Goal: Transaction & Acquisition: Download file/media

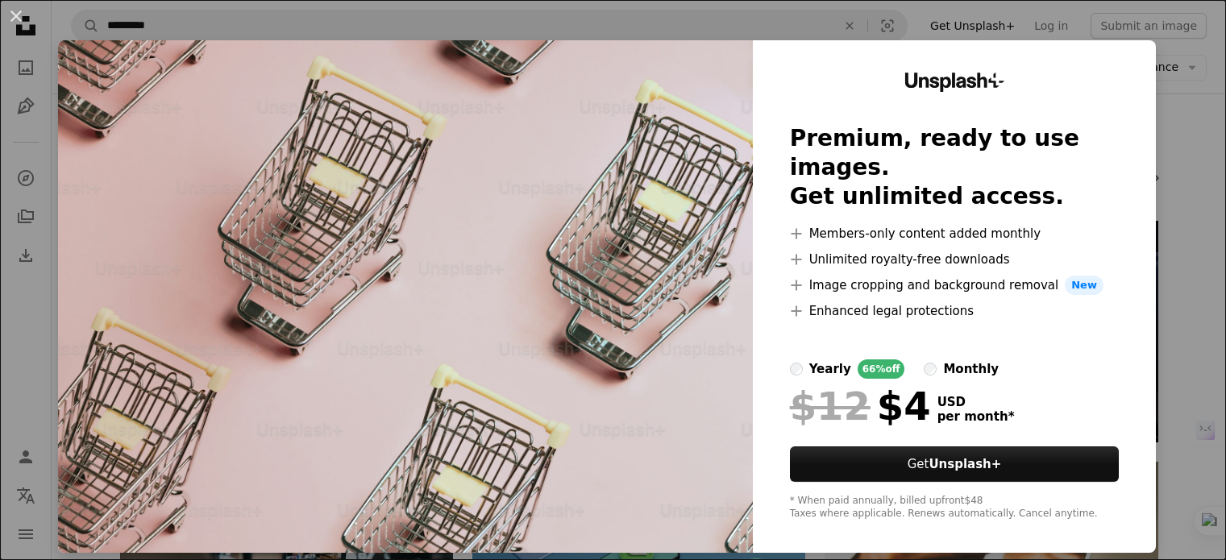
scroll to position [1451, 0]
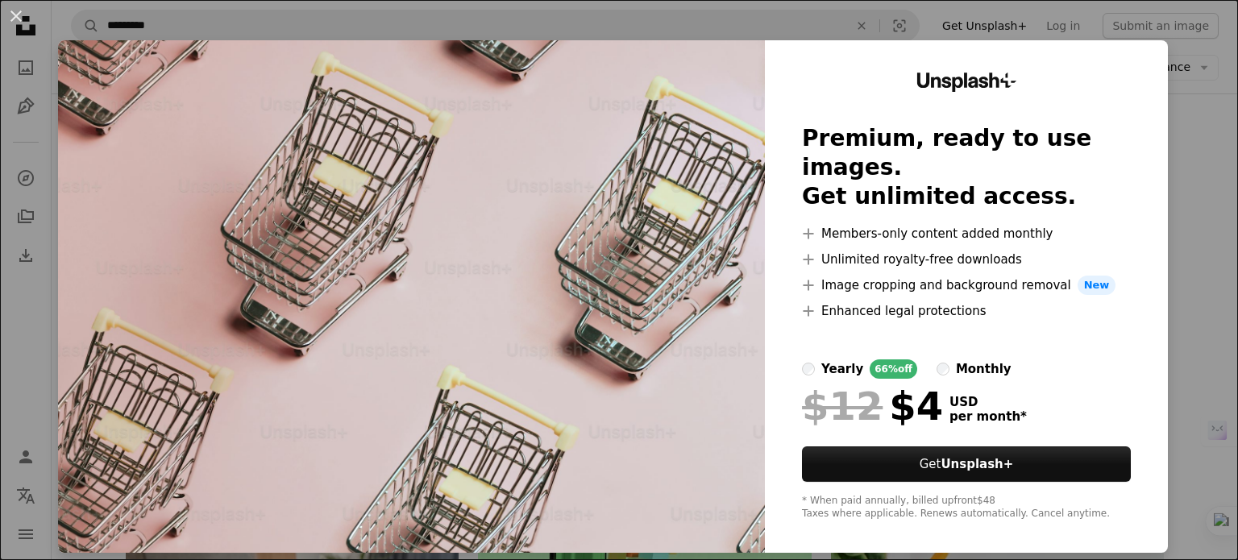
click at [1192, 137] on div "An X shape Unsplash+ Premium, ready to use images. Get unlimited access. A plus…" at bounding box center [619, 280] width 1238 height 560
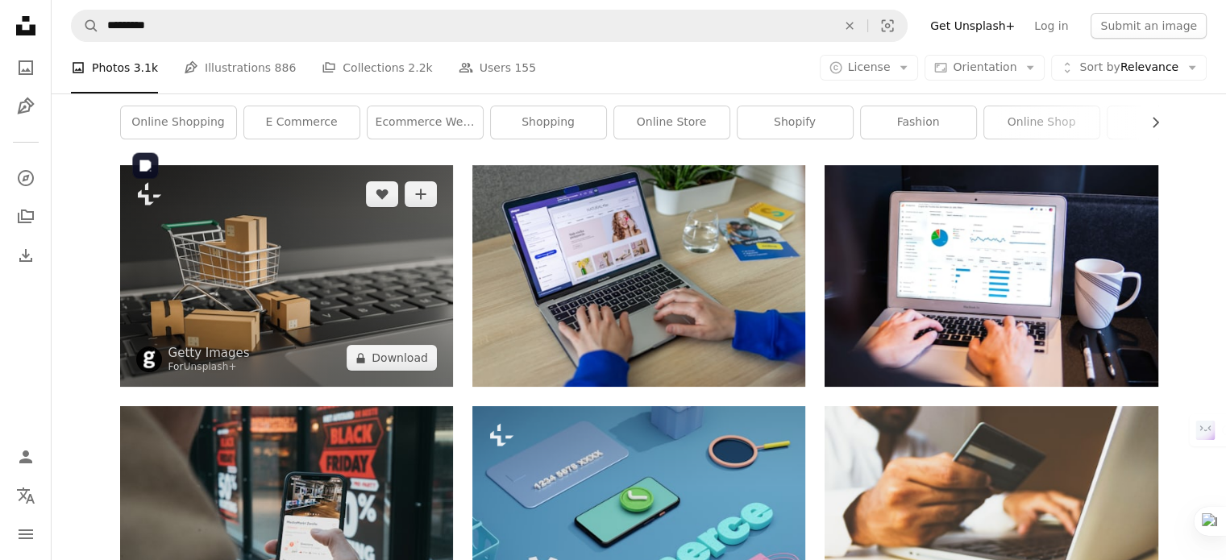
scroll to position [81, 0]
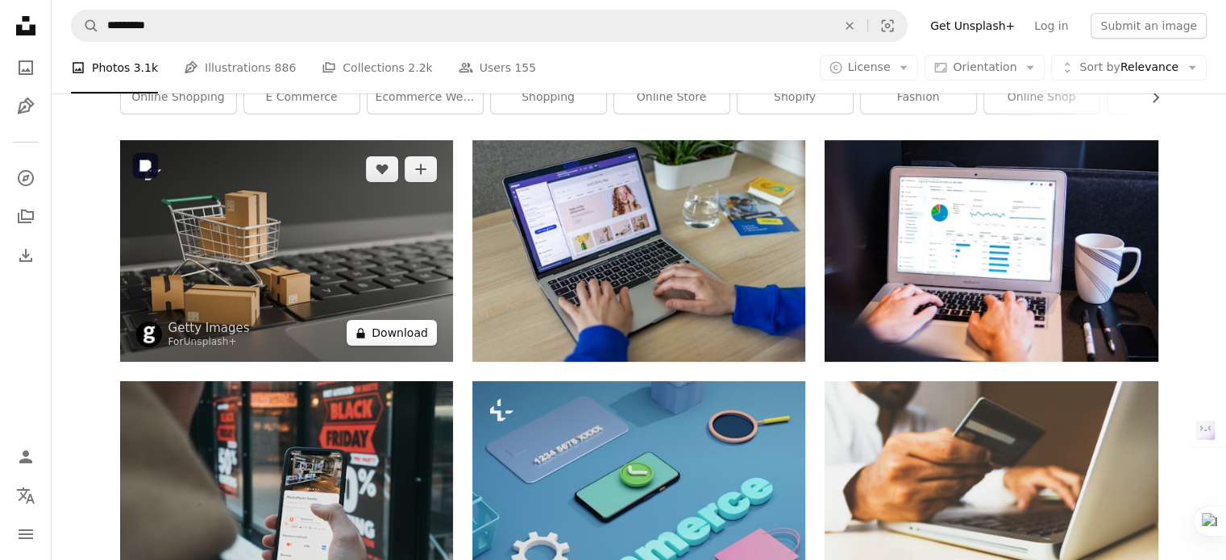
click at [397, 331] on button "A lock Download" at bounding box center [392, 333] width 90 height 26
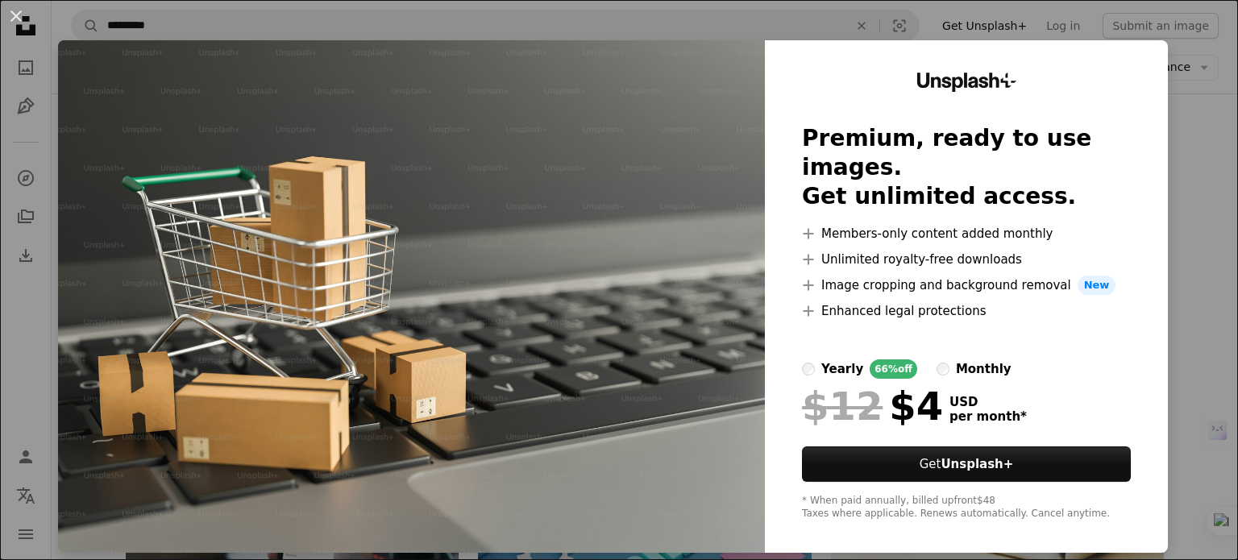
click at [628, 225] on img at bounding box center [411, 296] width 707 height 513
click at [1200, 160] on div "An X shape Unsplash+ Premium, ready to use images. Get unlimited access. A plus…" at bounding box center [619, 280] width 1238 height 560
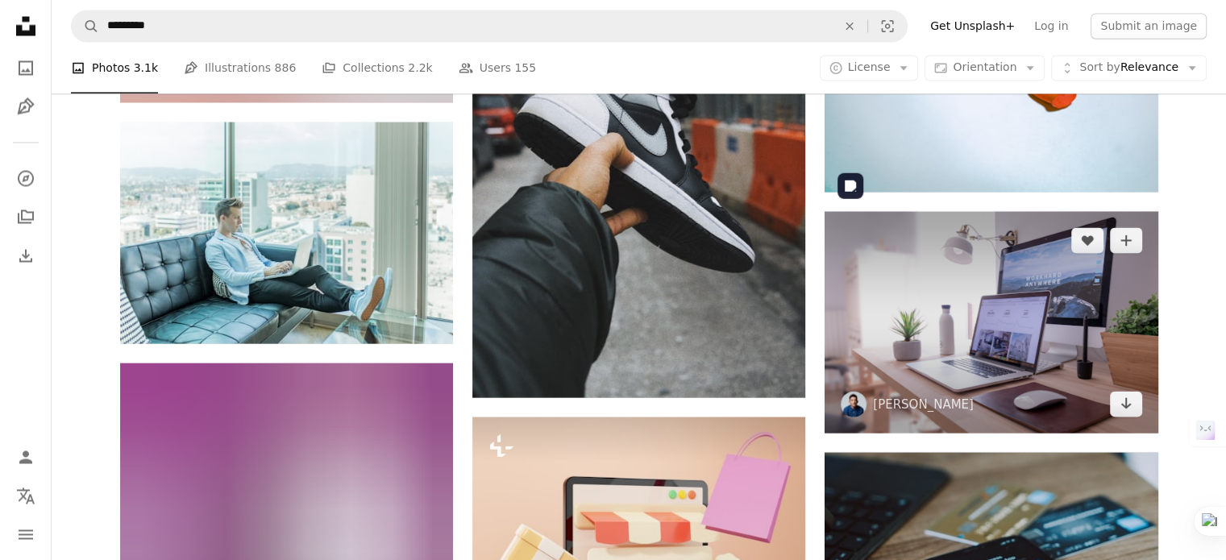
scroll to position [9190, 0]
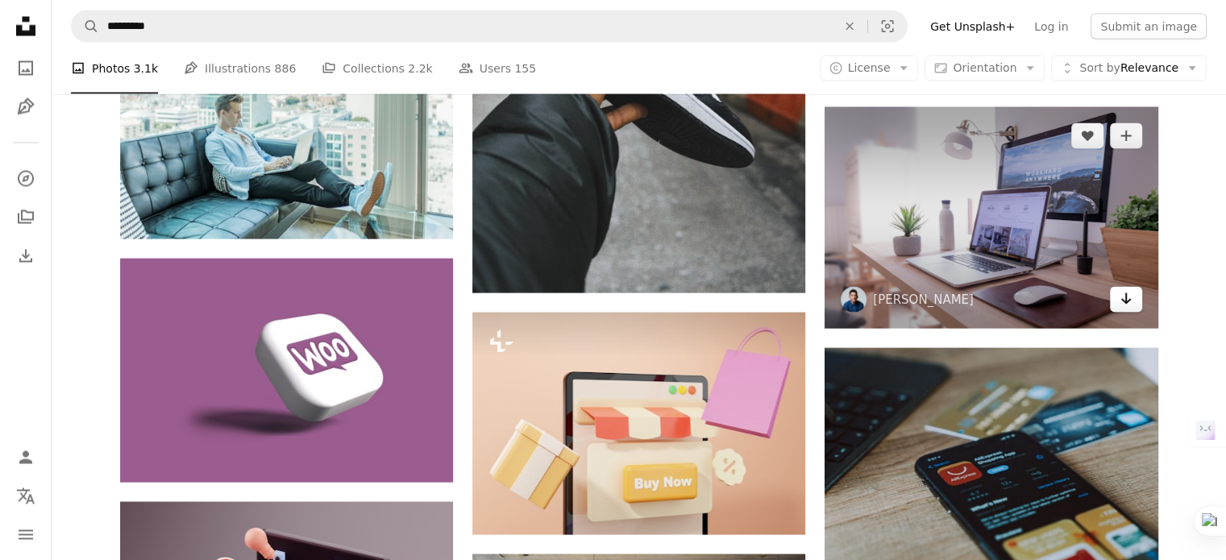
click at [1129, 303] on icon "Download" at bounding box center [1126, 298] width 10 height 11
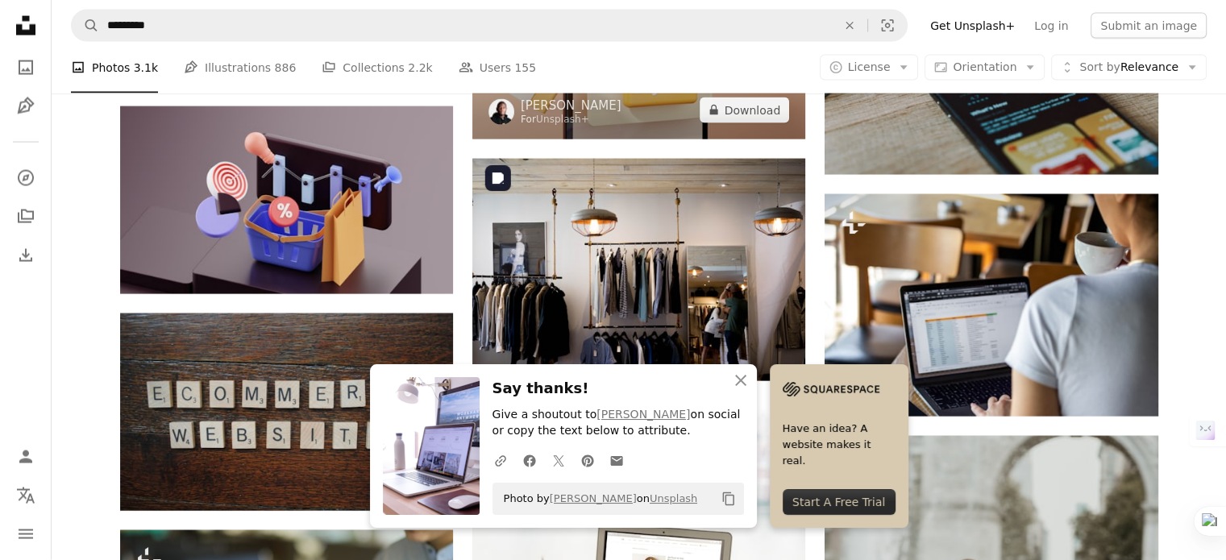
scroll to position [9593, 0]
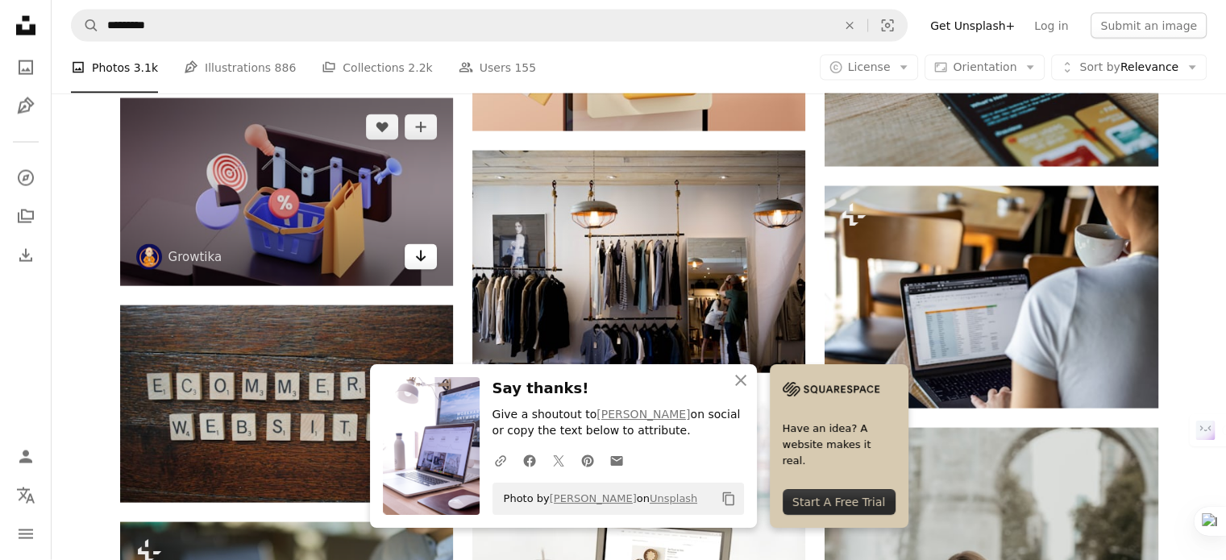
click at [420, 257] on icon "Download" at bounding box center [421, 256] width 10 height 11
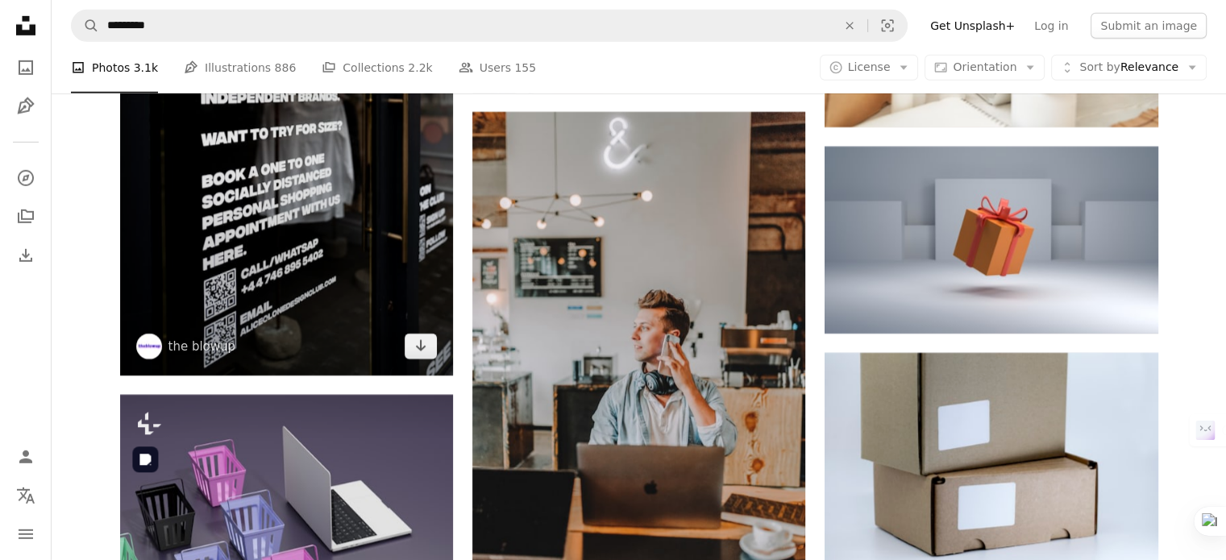
scroll to position [11286, 0]
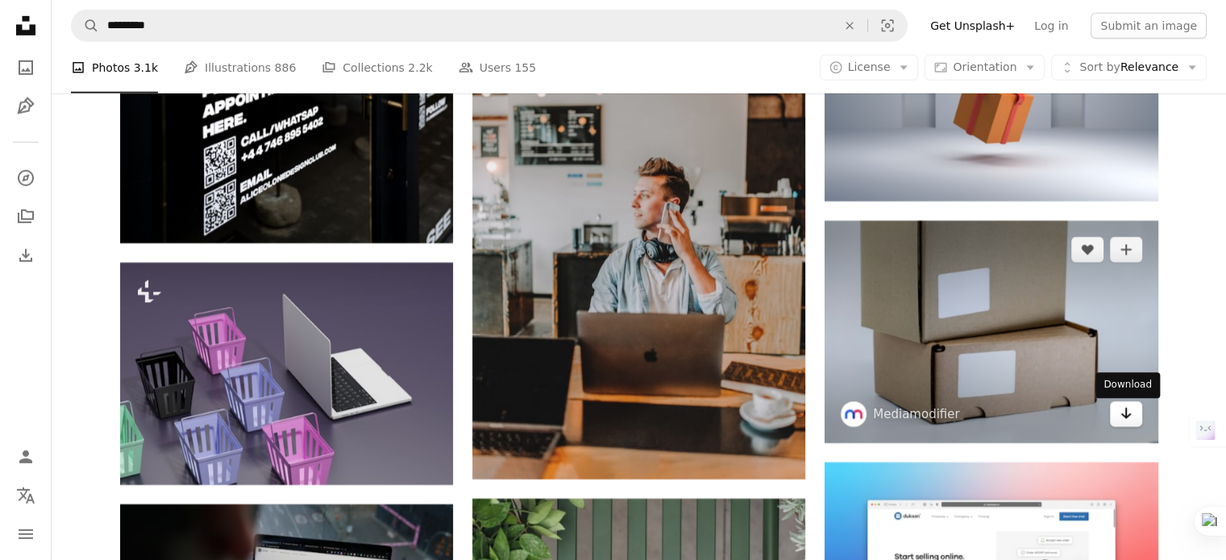
drag, startPoint x: 1129, startPoint y: 419, endPoint x: 1117, endPoint y: 422, distance: 12.3
click at [1129, 419] on icon "Arrow pointing down" at bounding box center [1126, 413] width 13 height 19
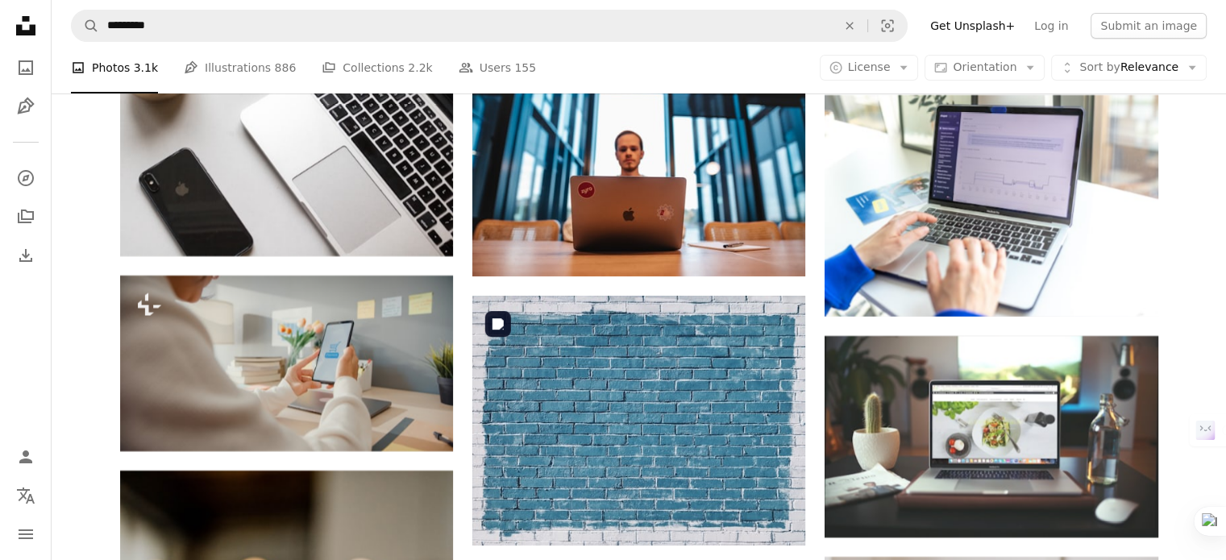
scroll to position [12415, 0]
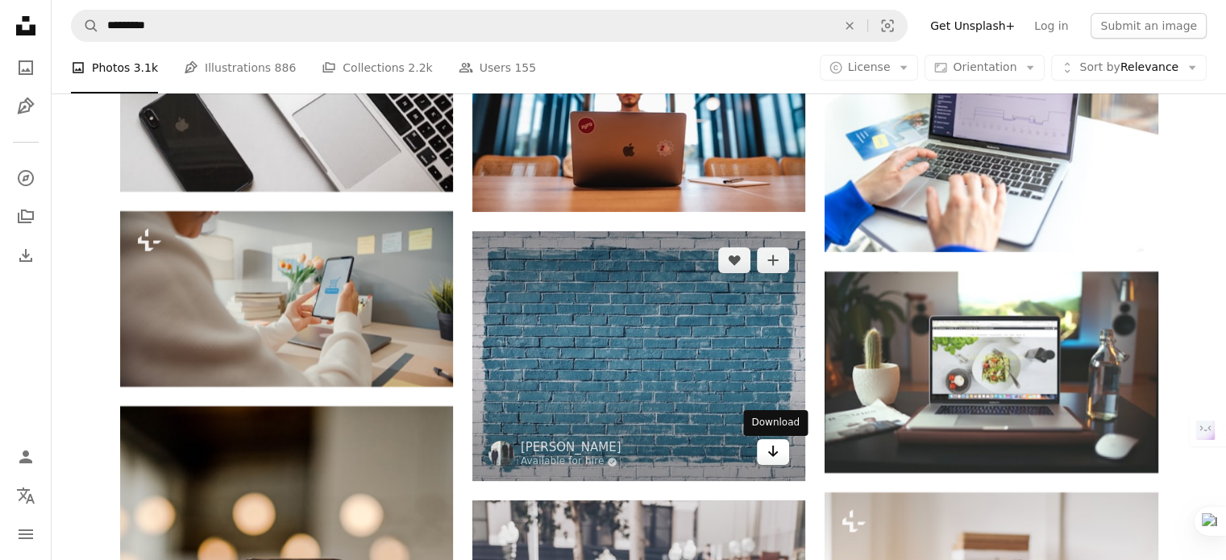
click at [767, 454] on icon "Arrow pointing down" at bounding box center [773, 451] width 13 height 19
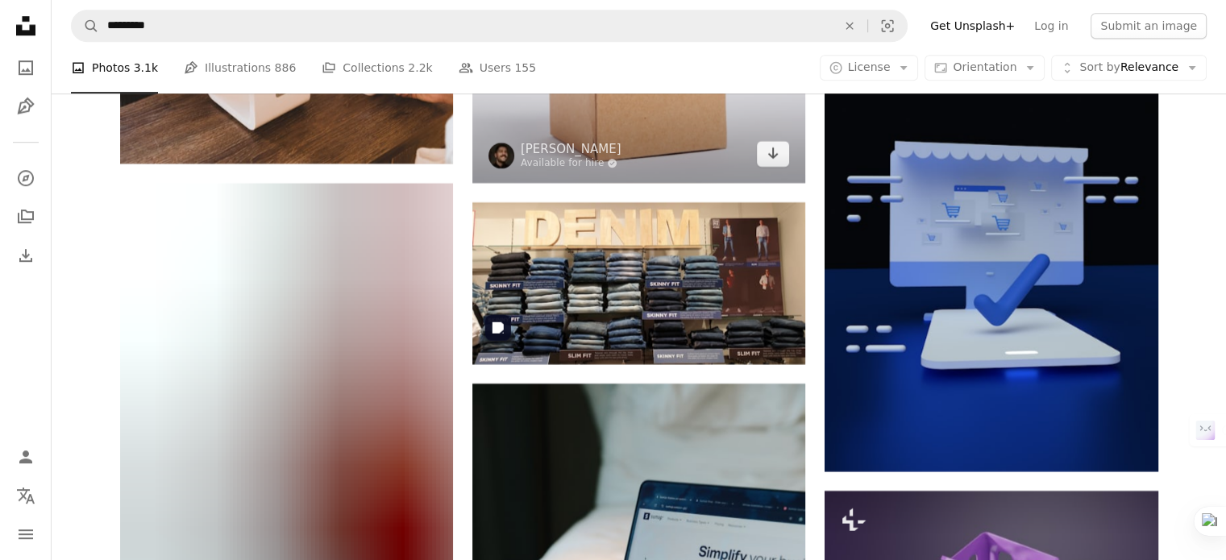
scroll to position [13302, 0]
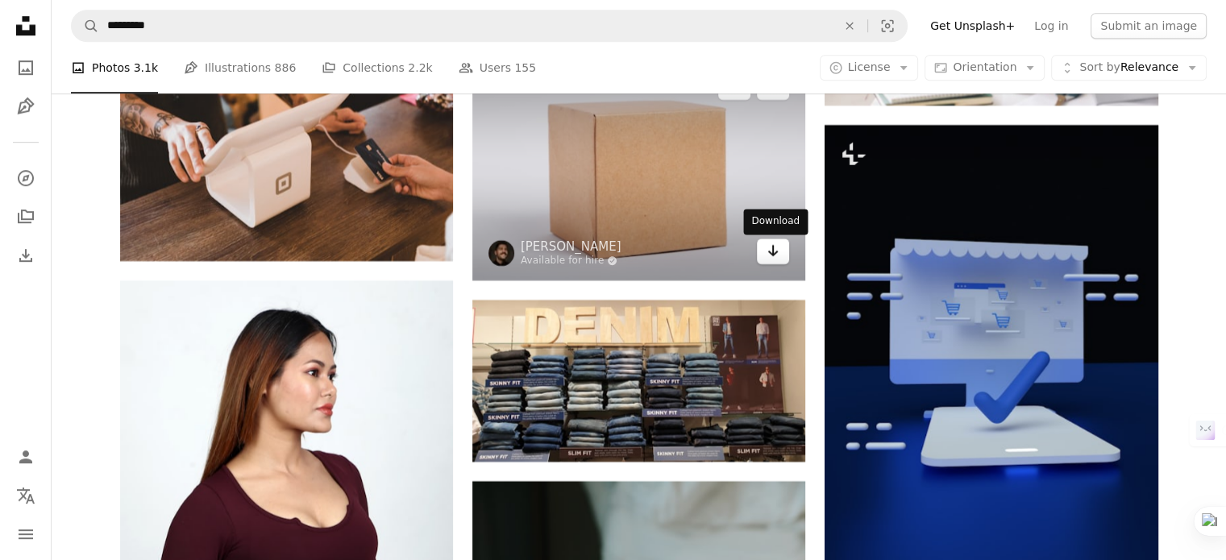
click at [771, 256] on icon "Download" at bounding box center [773, 250] width 10 height 11
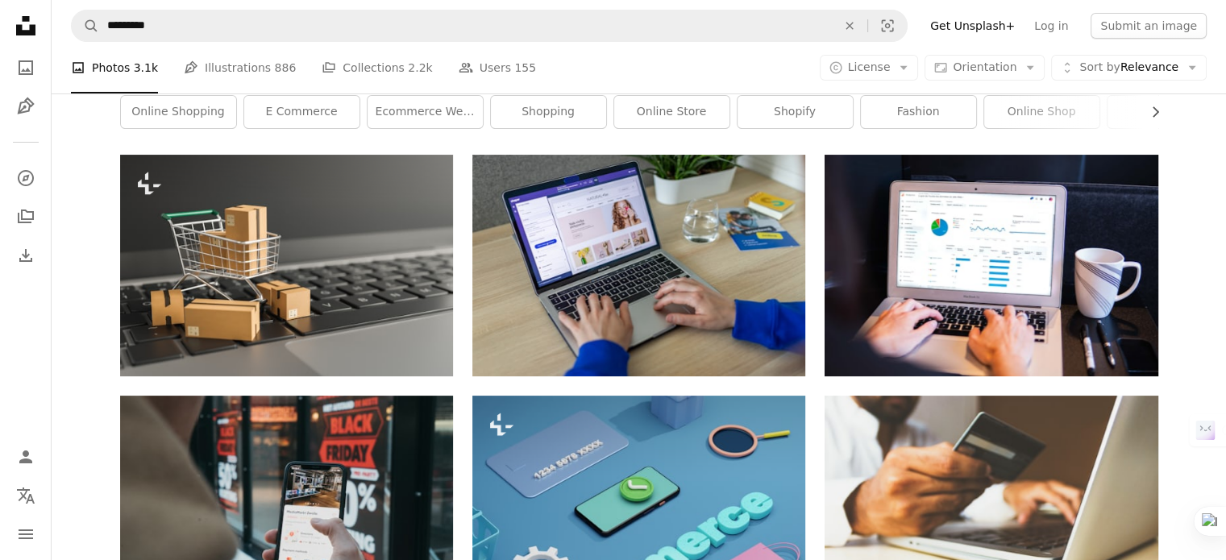
scroll to position [0, 0]
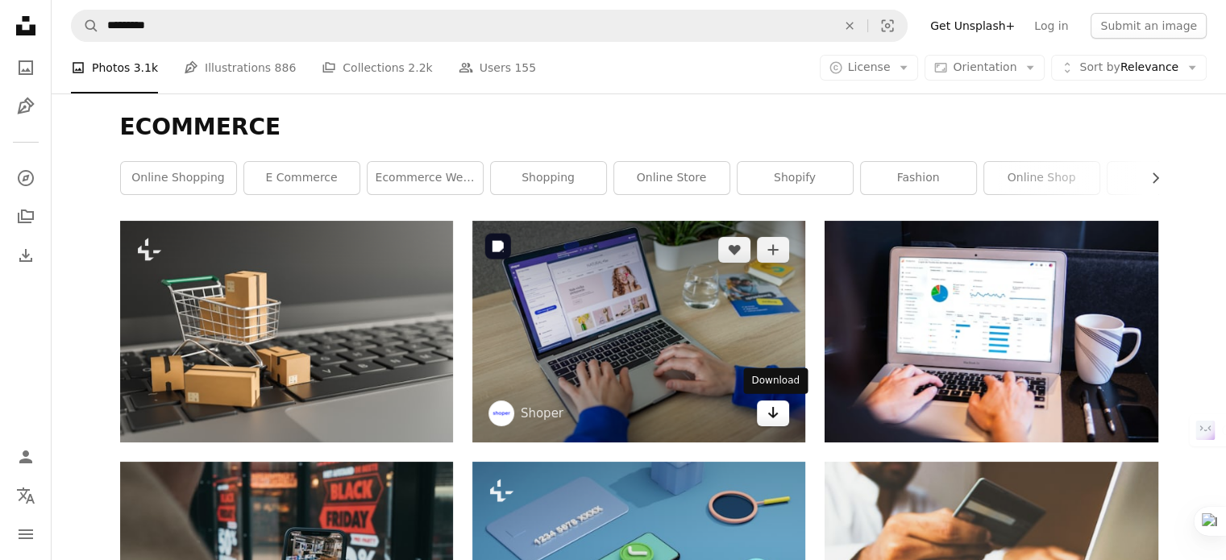
click at [777, 422] on link "Arrow pointing down" at bounding box center [773, 414] width 32 height 26
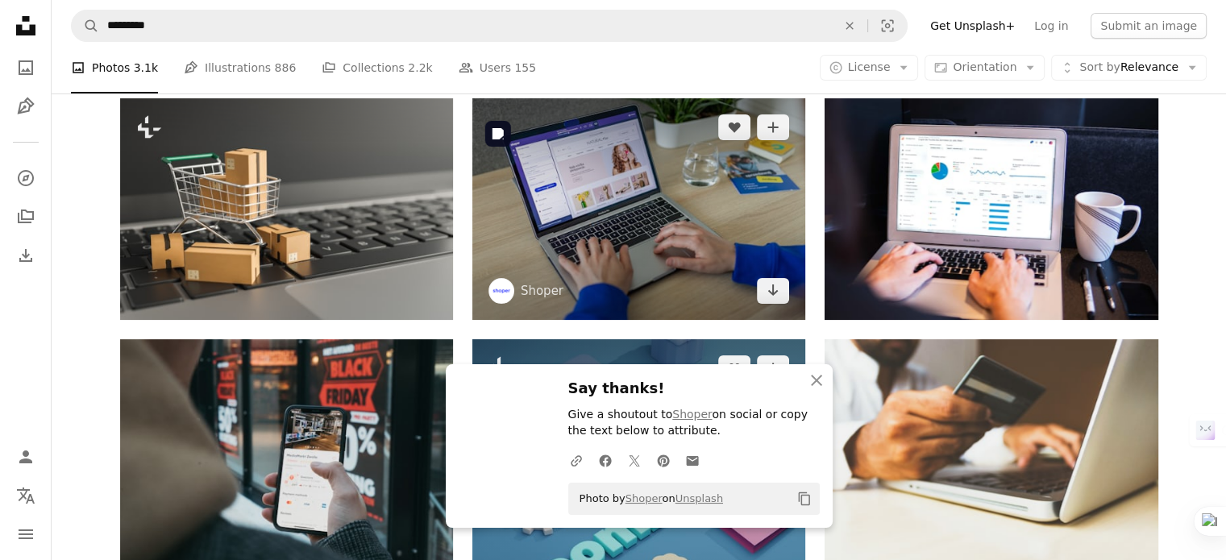
scroll to position [403, 0]
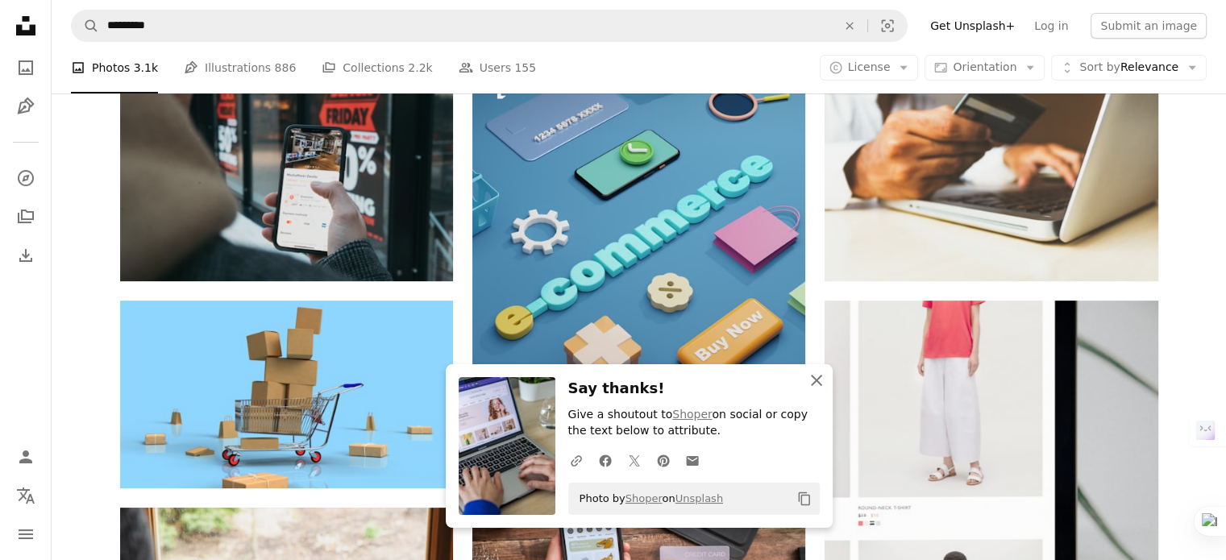
click at [821, 383] on icon "An X shape" at bounding box center [816, 380] width 19 height 19
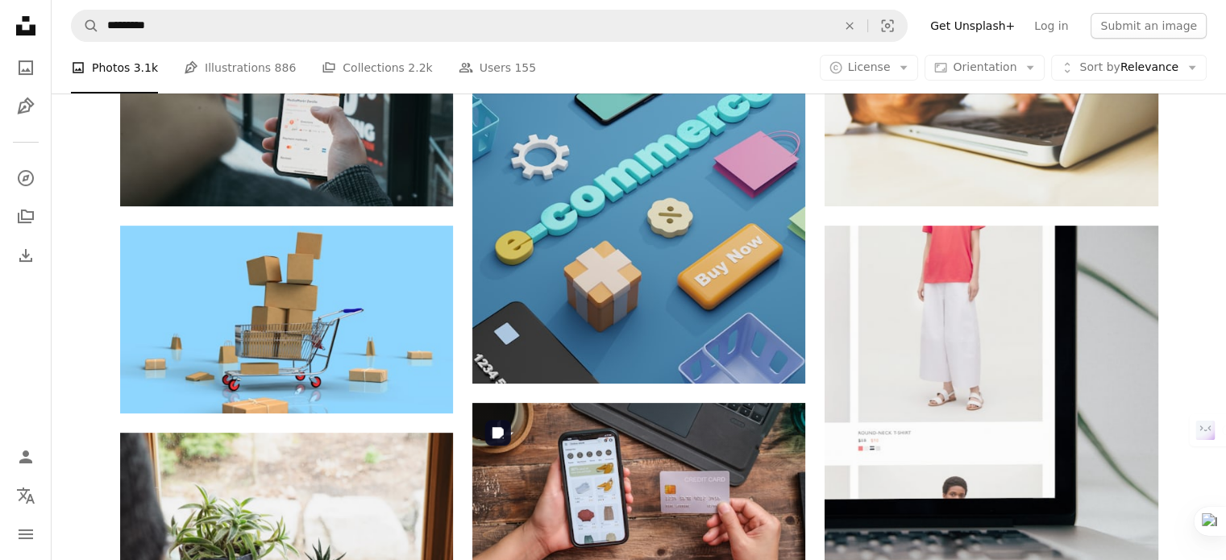
scroll to position [564, 0]
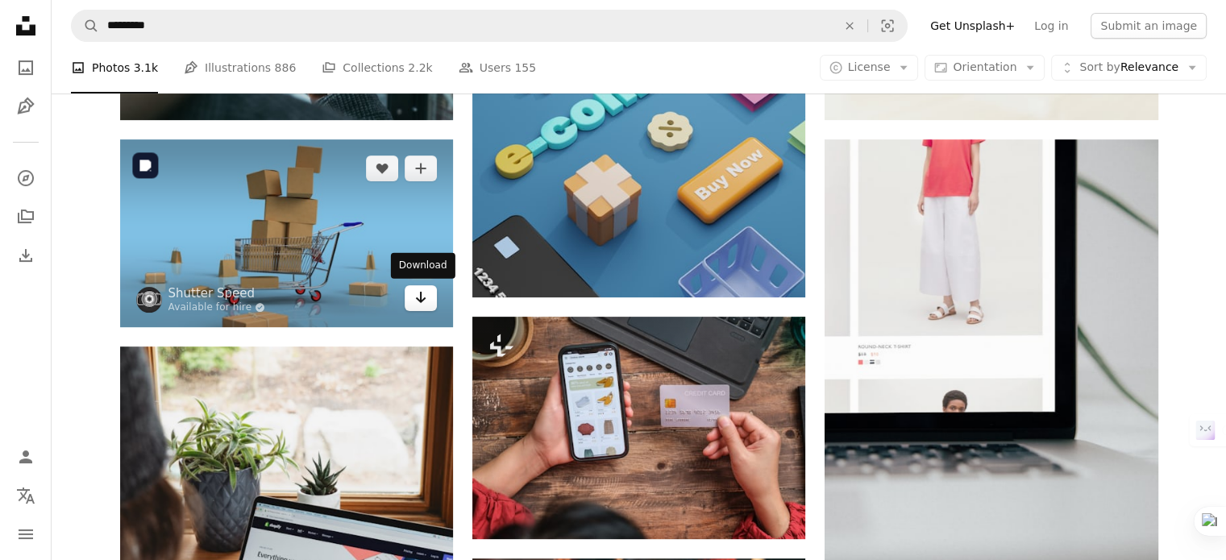
click at [435, 299] on link "Arrow pointing down" at bounding box center [421, 298] width 32 height 26
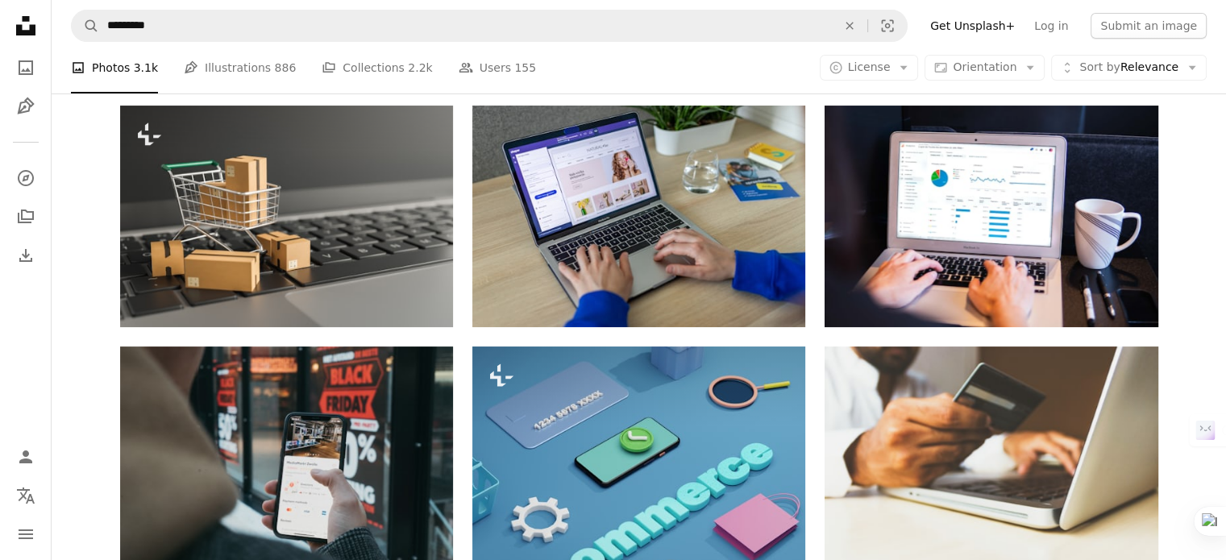
scroll to position [0, 0]
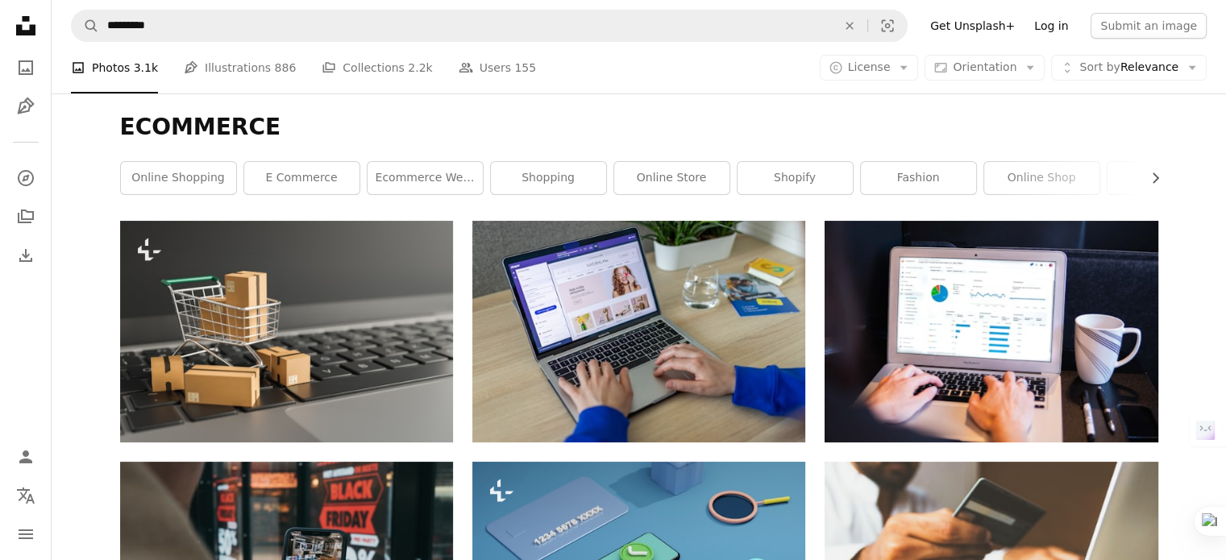
click at [1064, 25] on link "Log in" at bounding box center [1051, 26] width 53 height 26
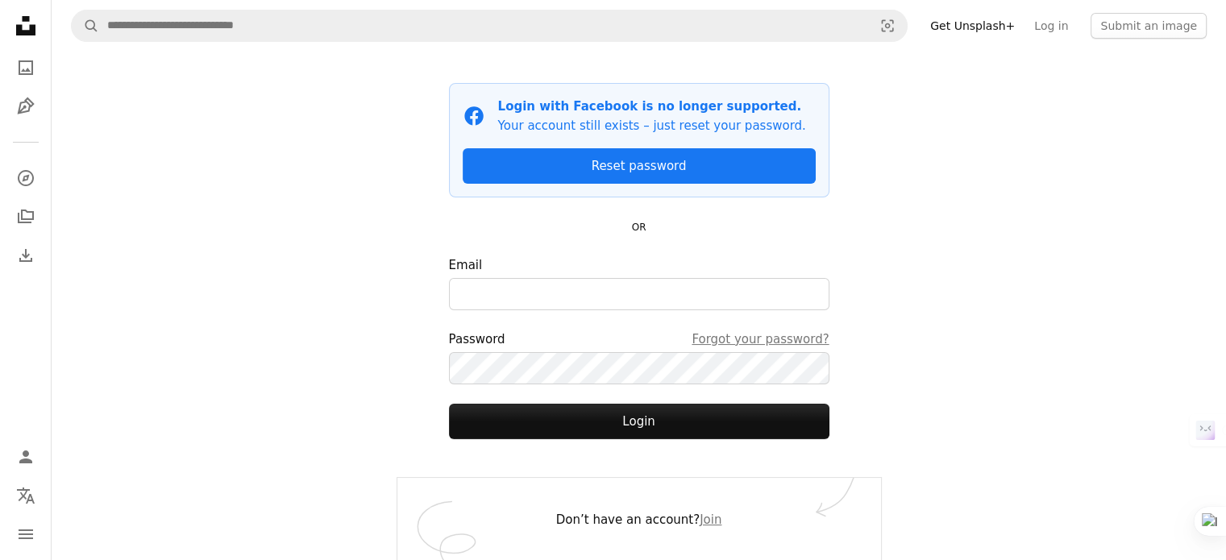
scroll to position [92, 0]
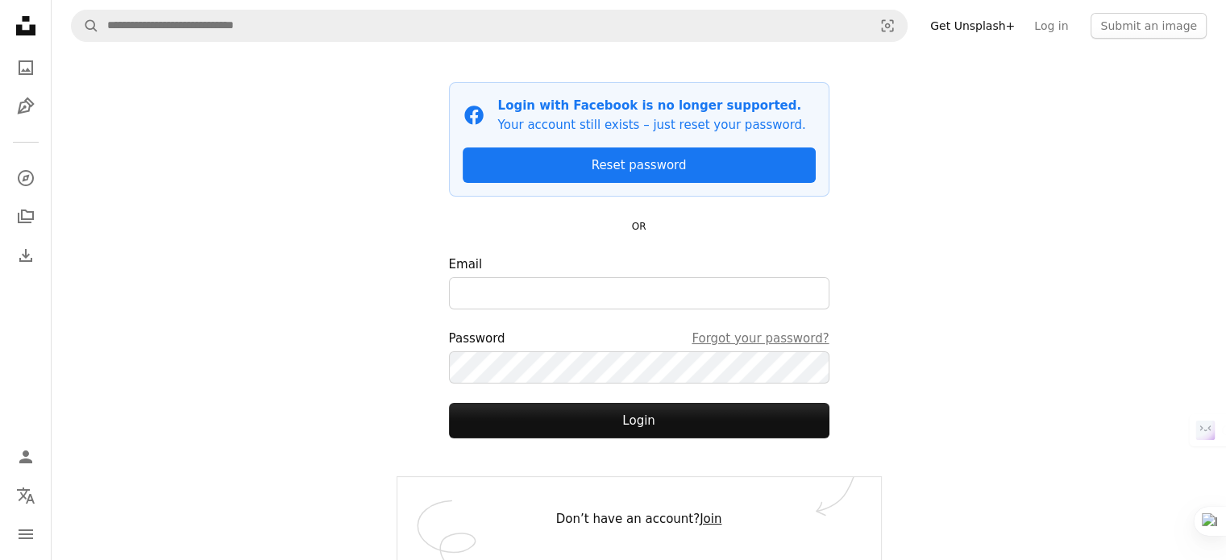
click at [700, 514] on link "Join" at bounding box center [711, 519] width 22 height 15
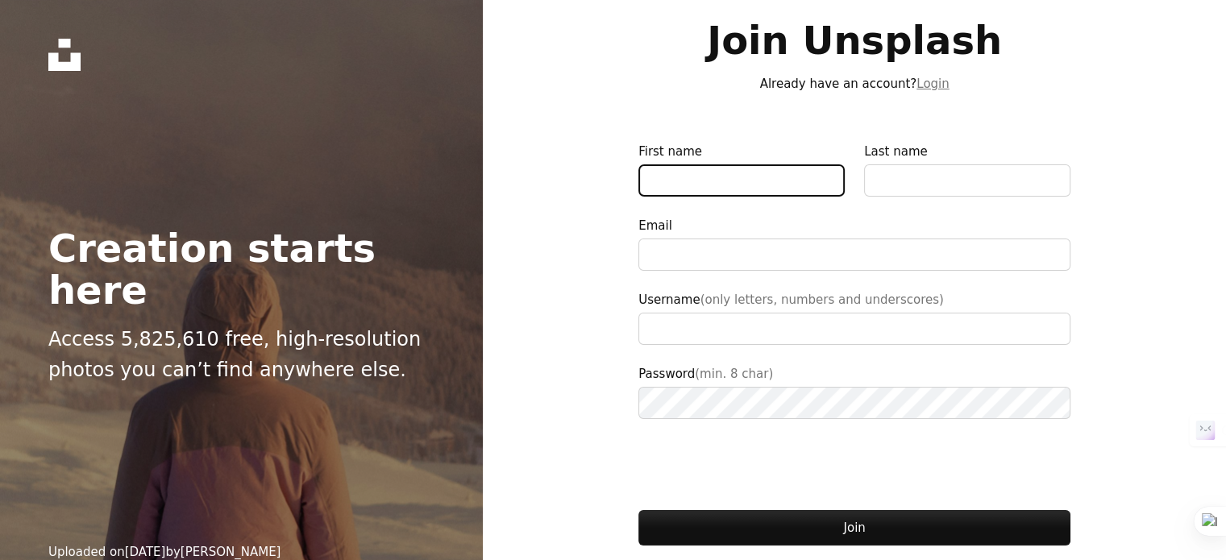
click at [700, 182] on input "First name" at bounding box center [741, 180] width 206 height 32
type input "*"
type input "**********"
type input "********"
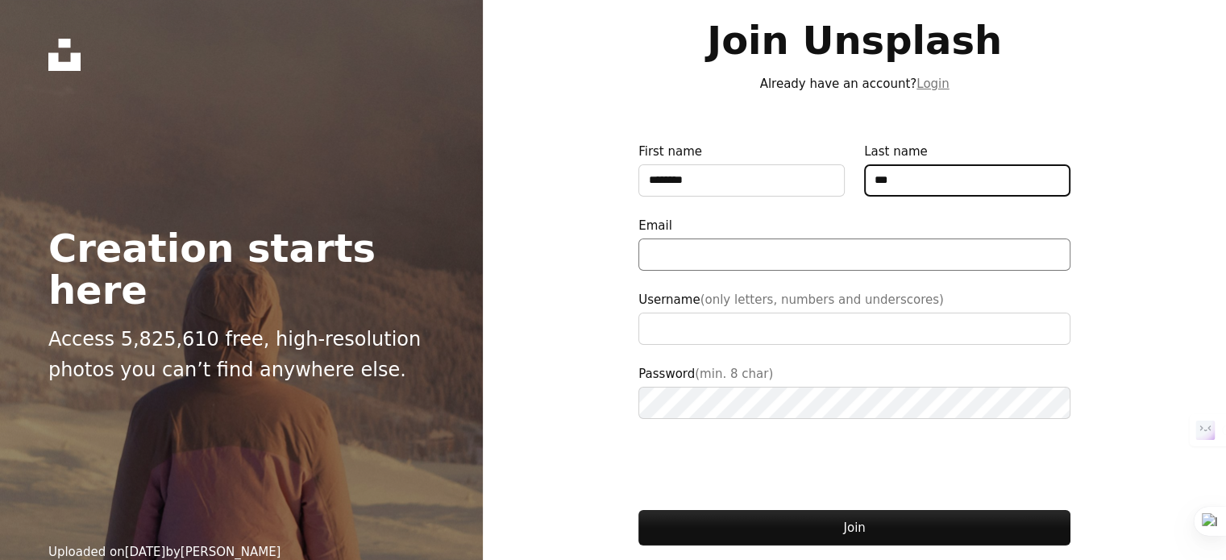
type input "***"
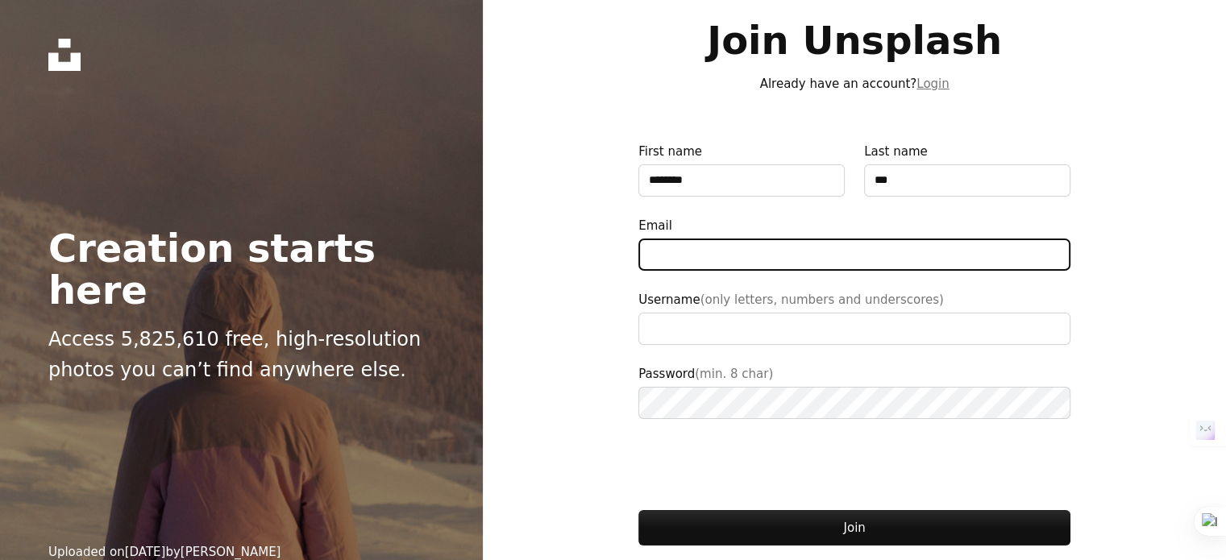
click at [752, 256] on input "Email" at bounding box center [854, 255] width 432 height 32
type input "**********"
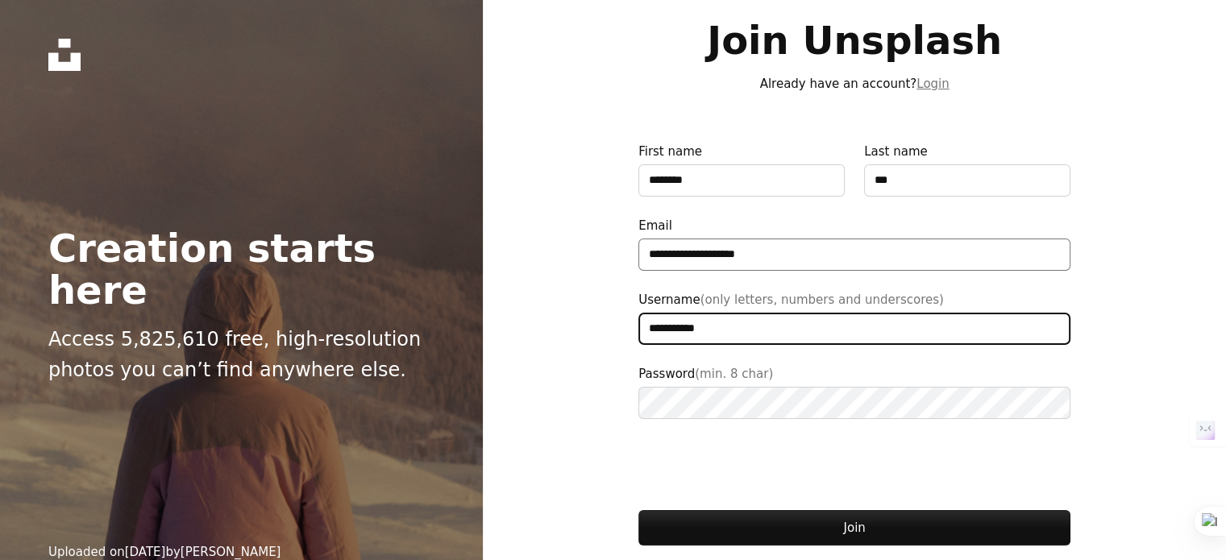
type input "**********"
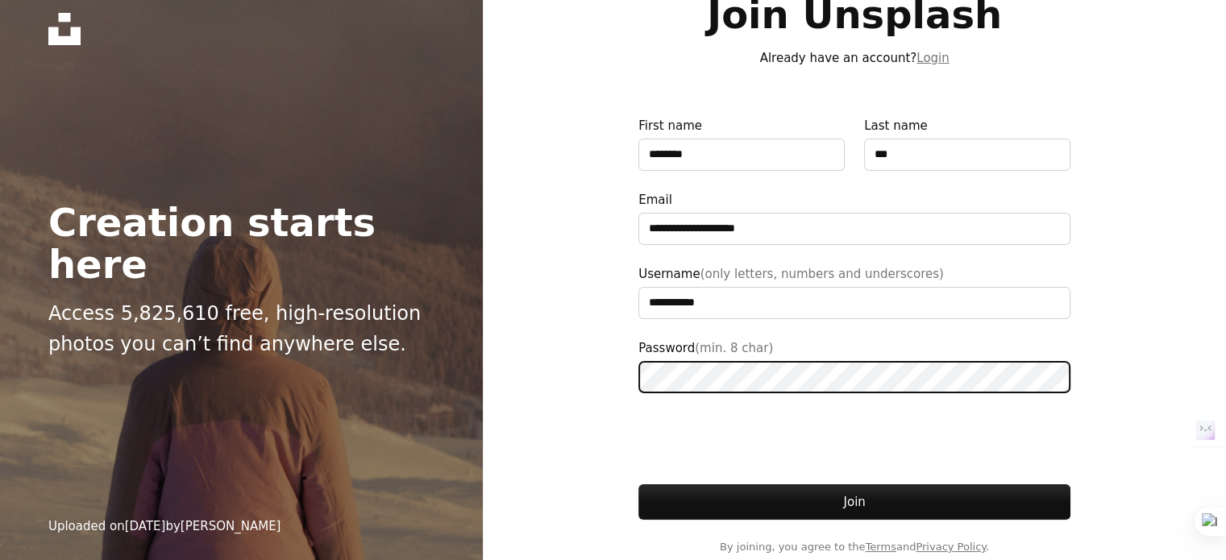
scroll to position [40, 0]
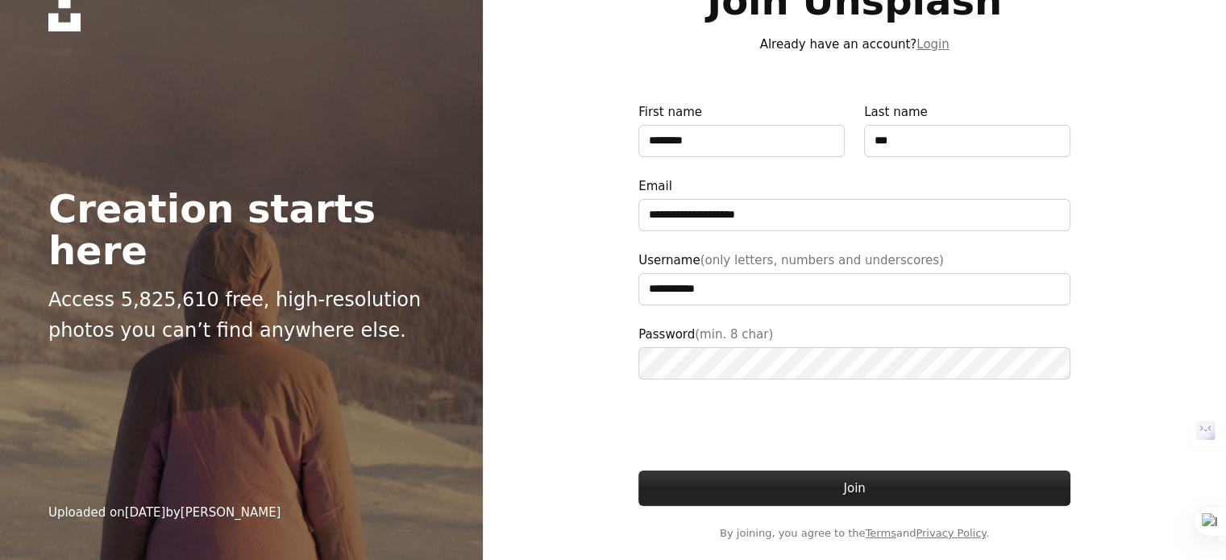
click at [795, 480] on button "Join" at bounding box center [854, 488] width 432 height 35
